Goal: Navigation & Orientation: Find specific page/section

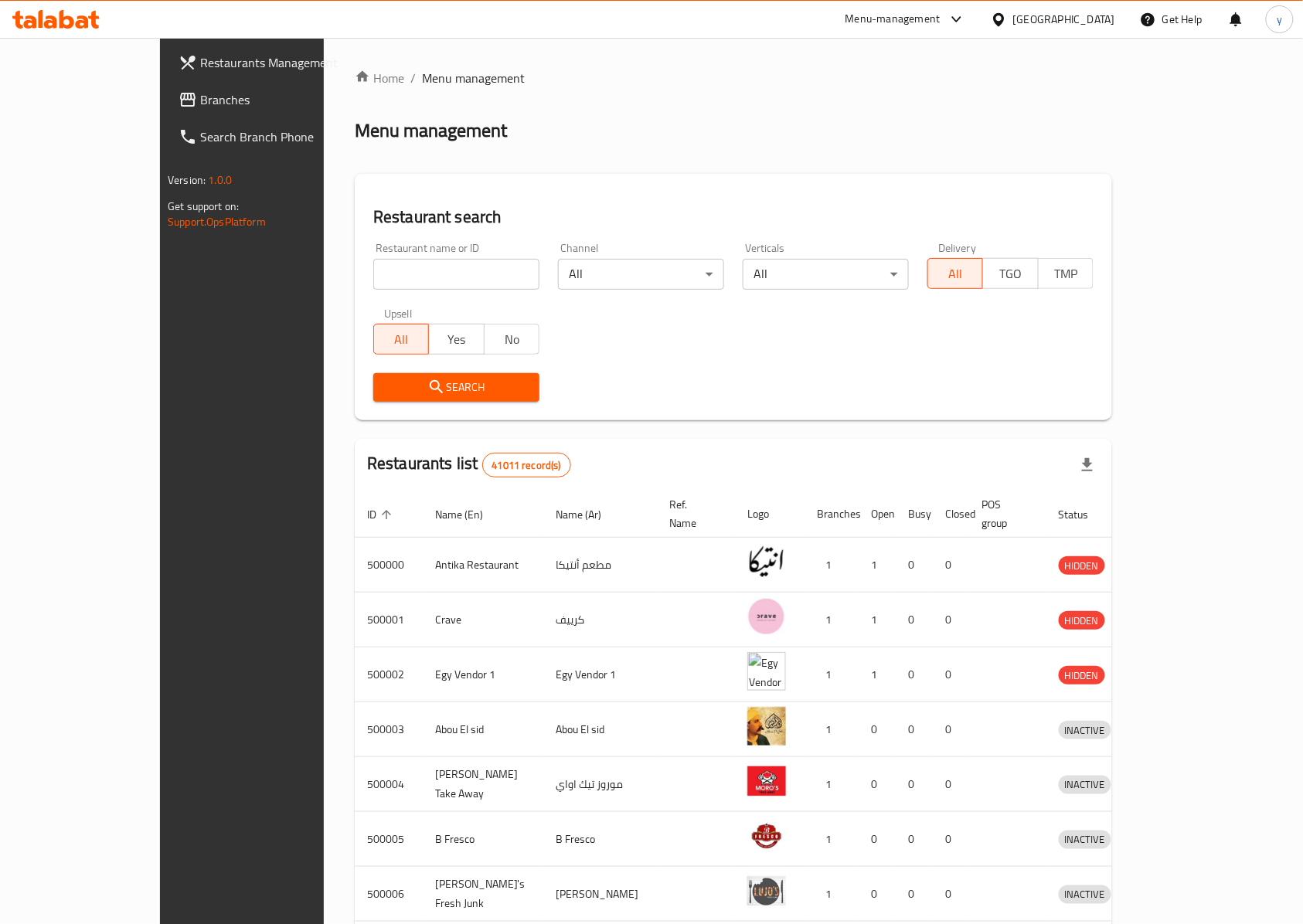
click at [1098, 17] on div "[GEOGRAPHIC_DATA]" at bounding box center [1064, 19] width 102 height 17
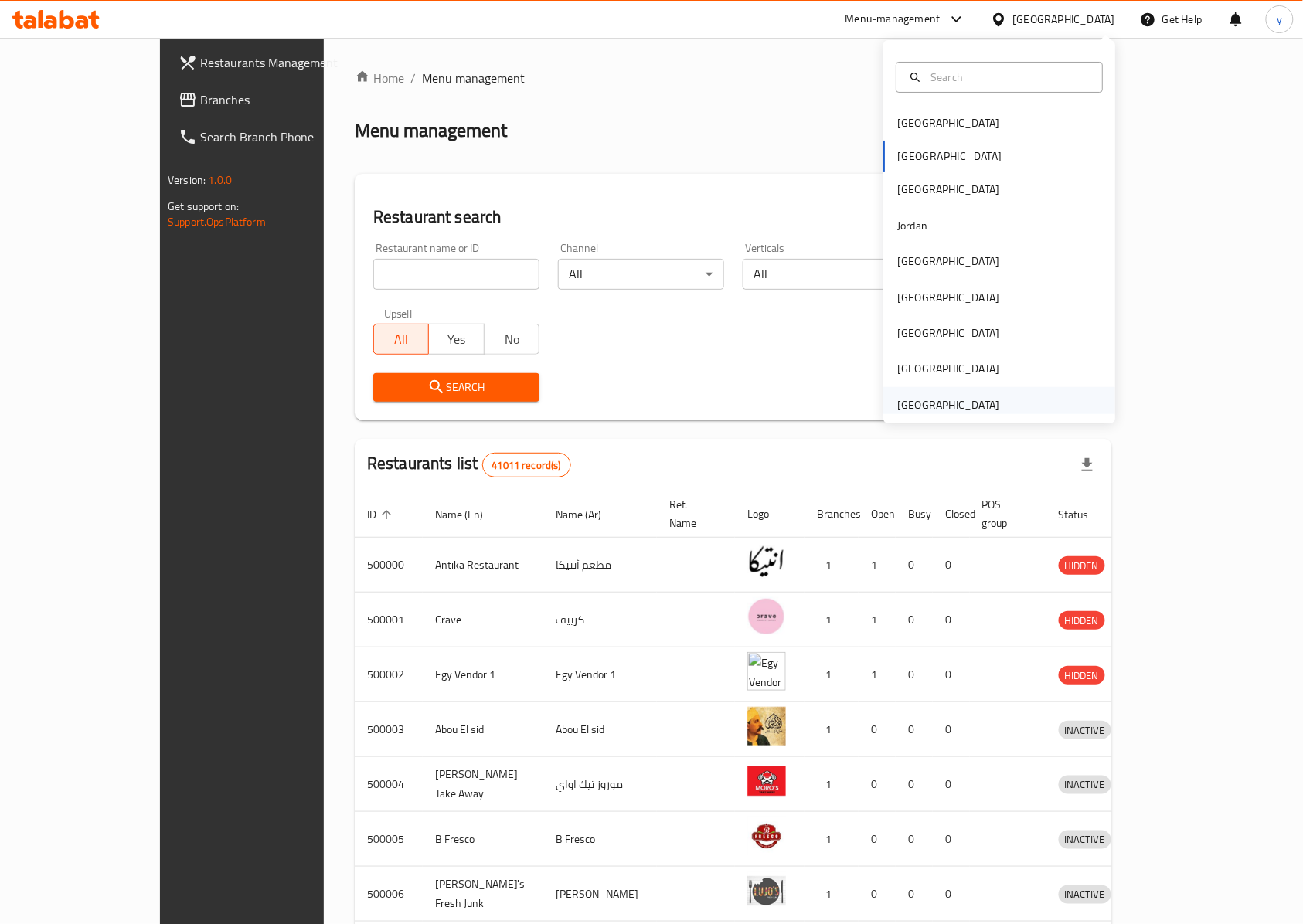
click at [977, 400] on div "[GEOGRAPHIC_DATA]" at bounding box center [948, 404] width 102 height 17
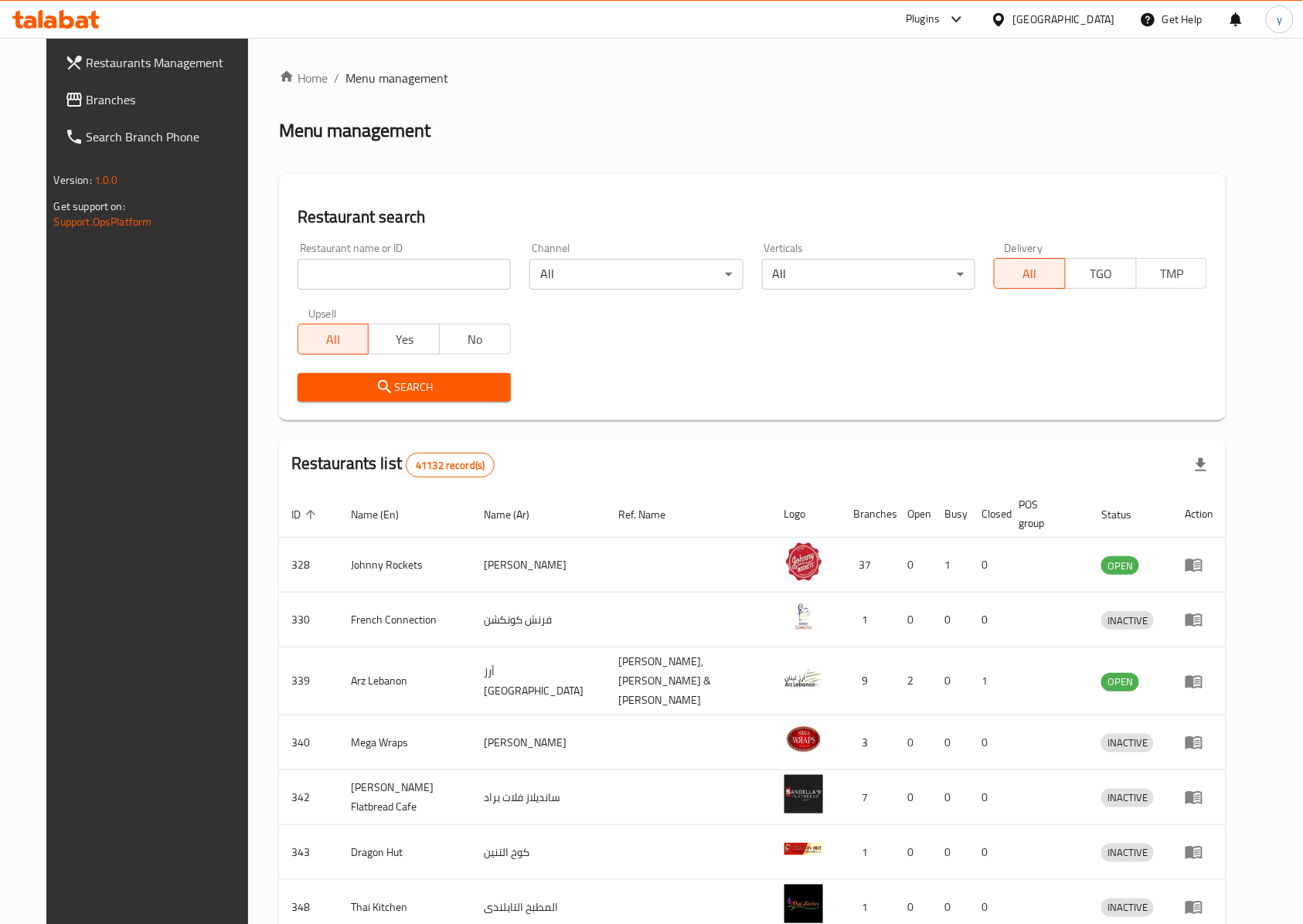
click at [130, 99] on span "Branches" at bounding box center [169, 99] width 165 height 18
